Goal: Navigation & Orientation: Find specific page/section

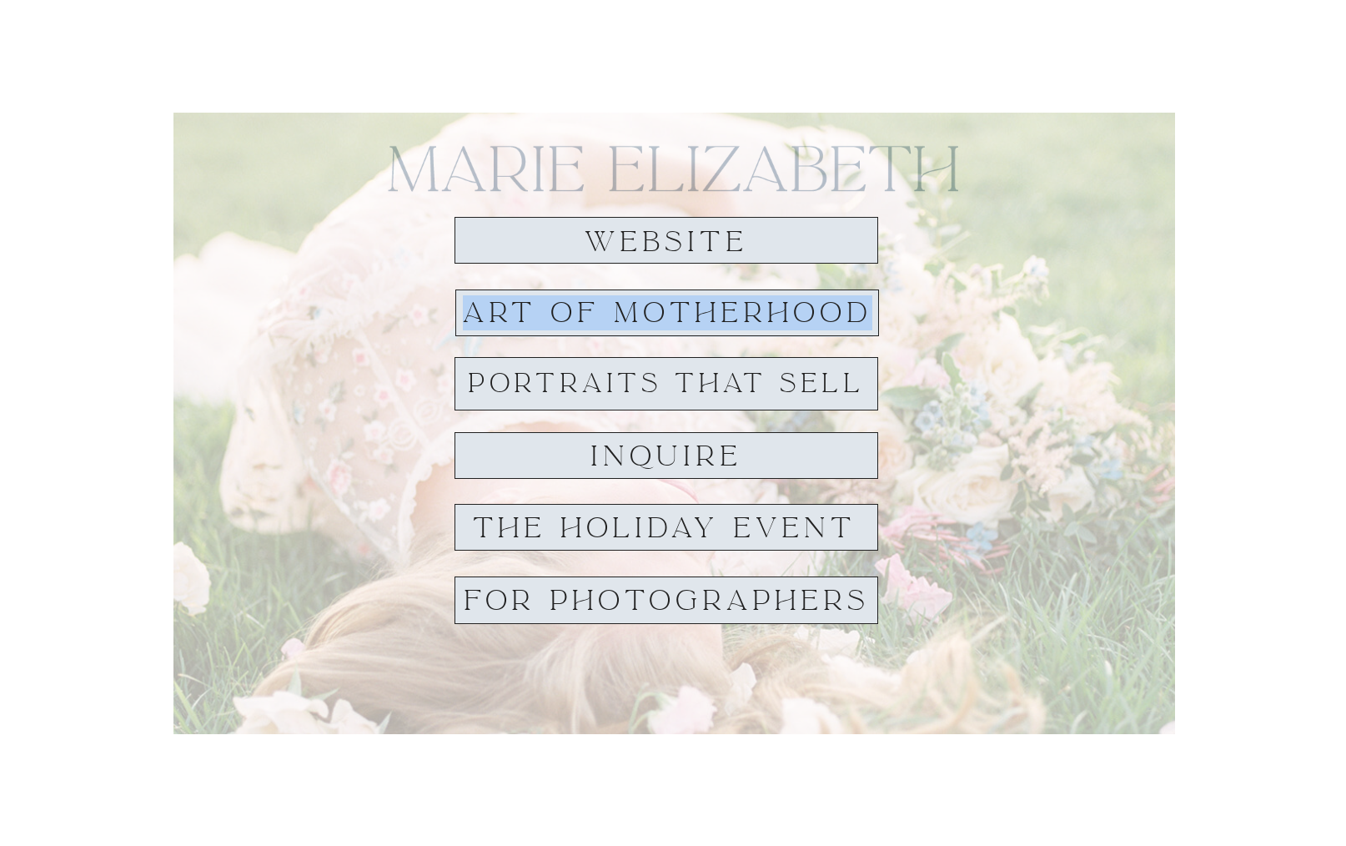
click at [674, 254] on h1 "website" at bounding box center [666, 242] width 192 height 31
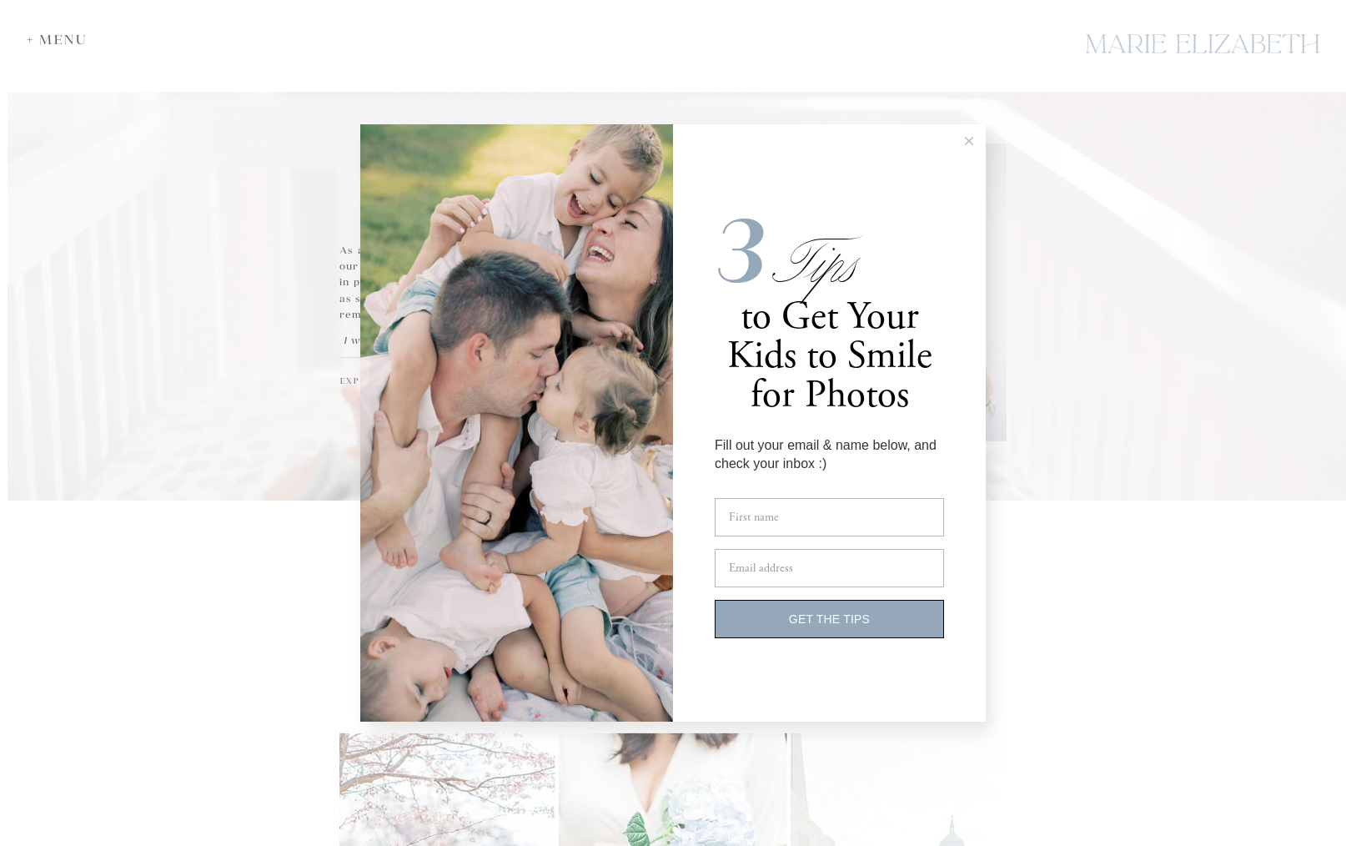
click at [43, 43] on div "3 Tips to Get Your Kids to Smile for Photos Fill out your email & name below, a…" at bounding box center [673, 423] width 1346 height 846
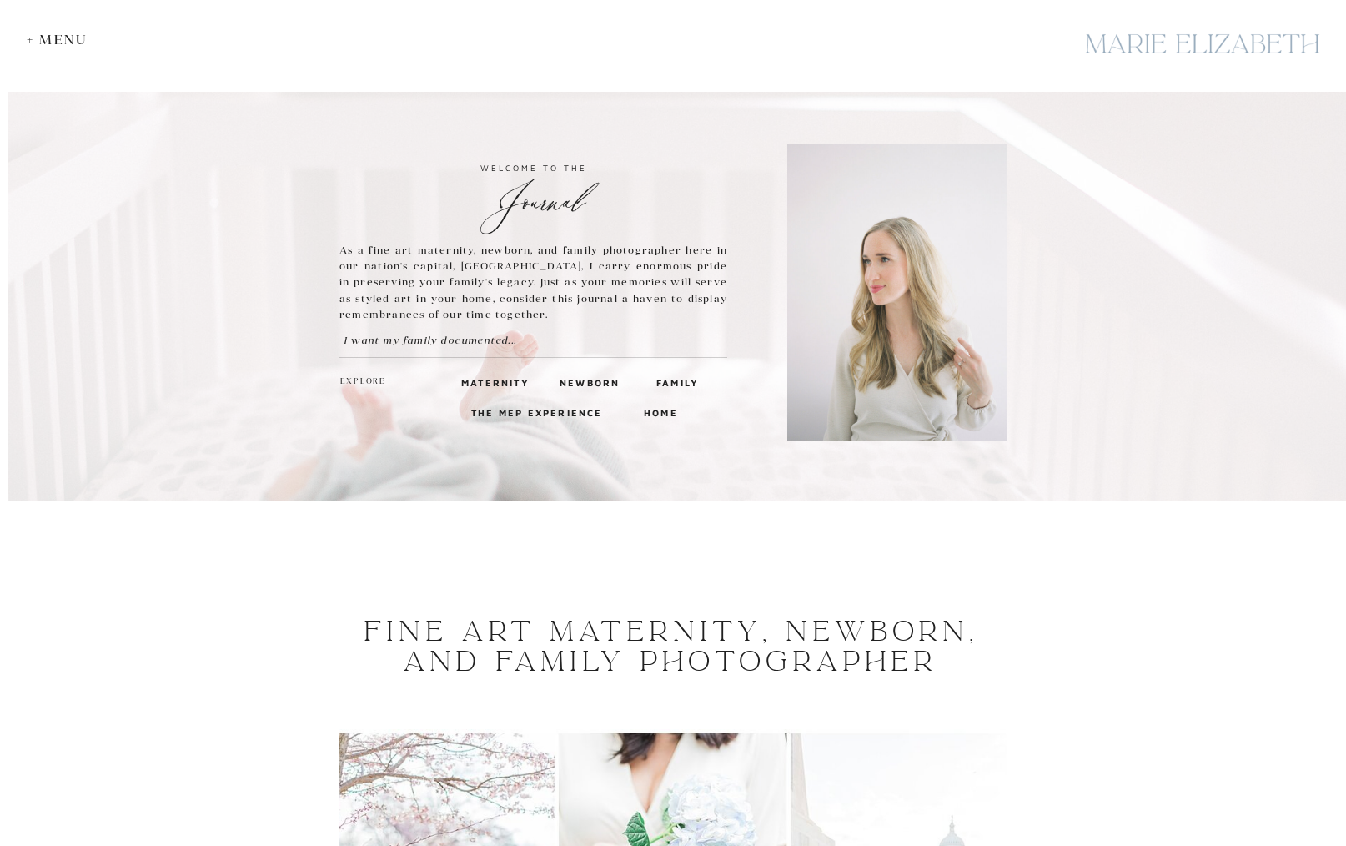
click at [48, 38] on div "+ Menu" at bounding box center [61, 40] width 69 height 16
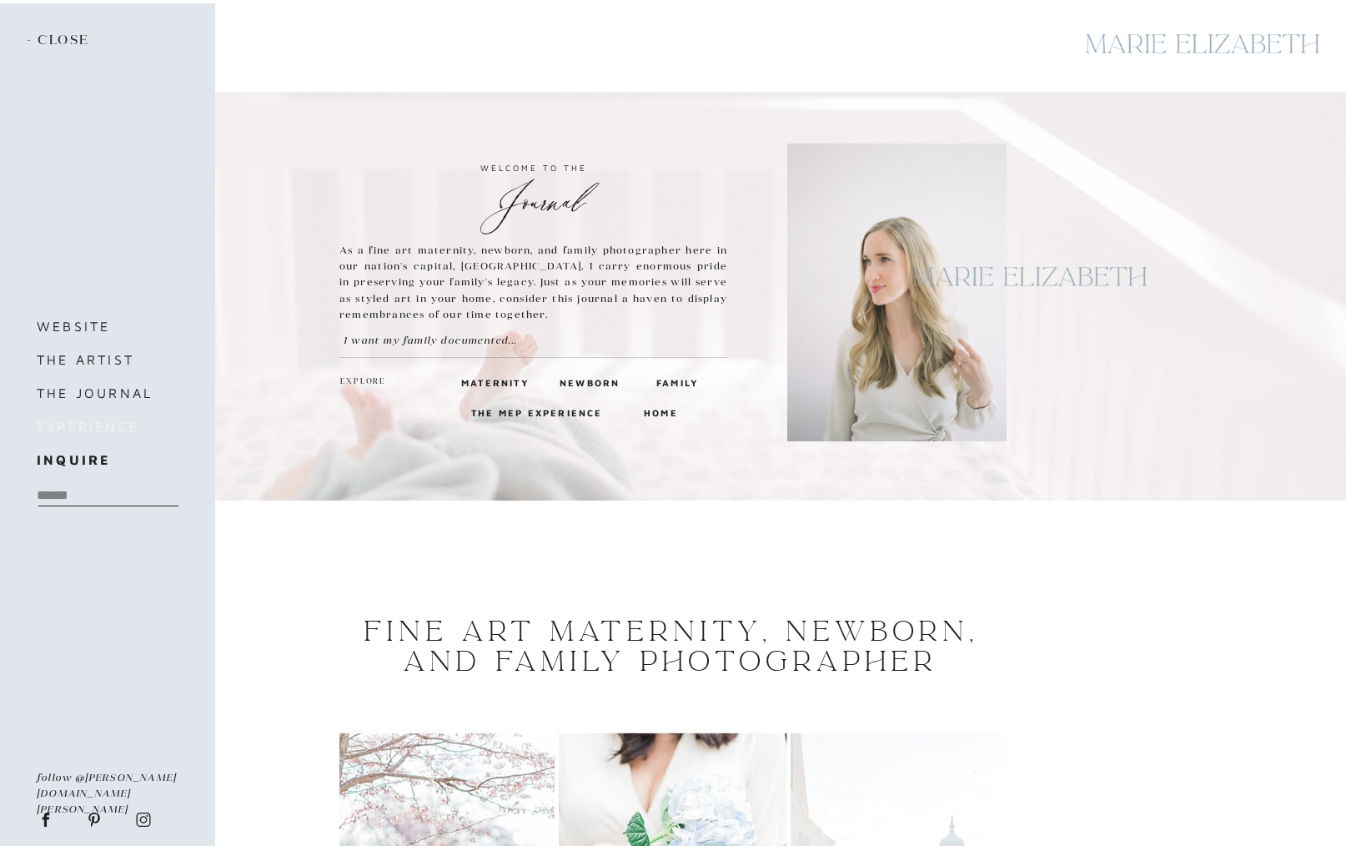
click at [99, 431] on h3 "experience" at bounding box center [117, 425] width 160 height 23
